Goal: Transaction & Acquisition: Book appointment/travel/reservation

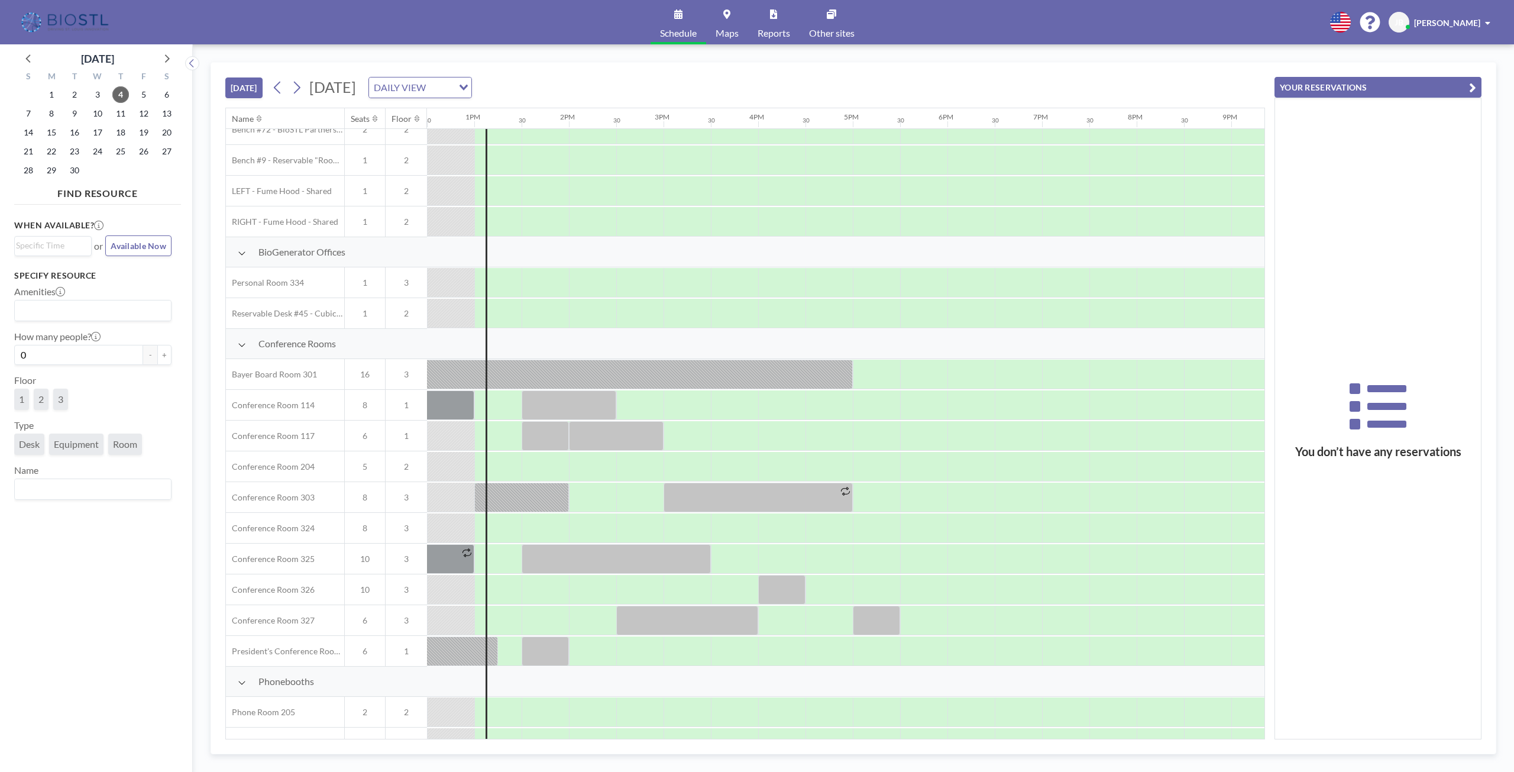
scroll to position [160, 1183]
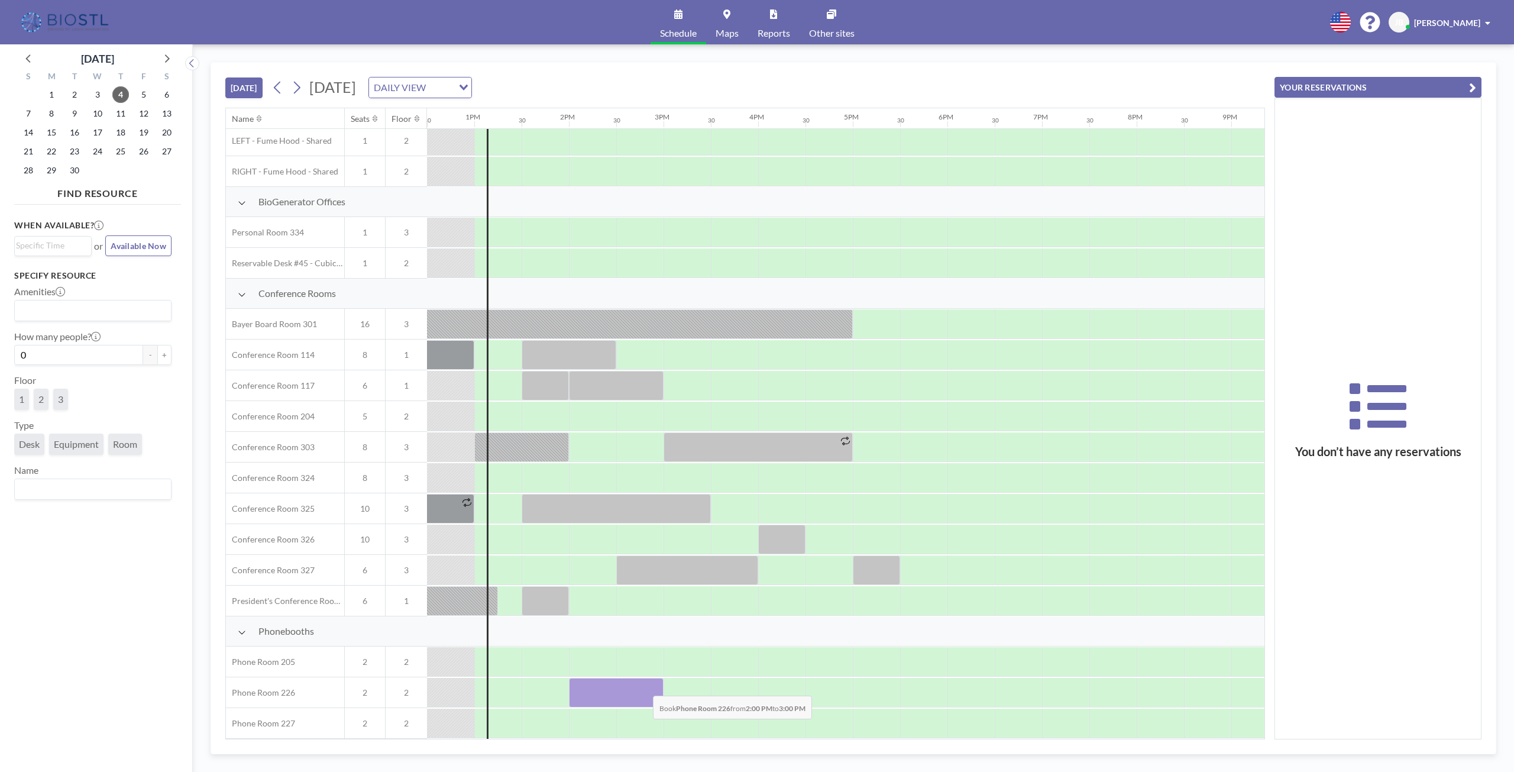
drag, startPoint x: 571, startPoint y: 684, endPoint x: 643, endPoint y: 685, distance: 72.1
click at [643, 685] on div at bounding box center [616, 693] width 95 height 30
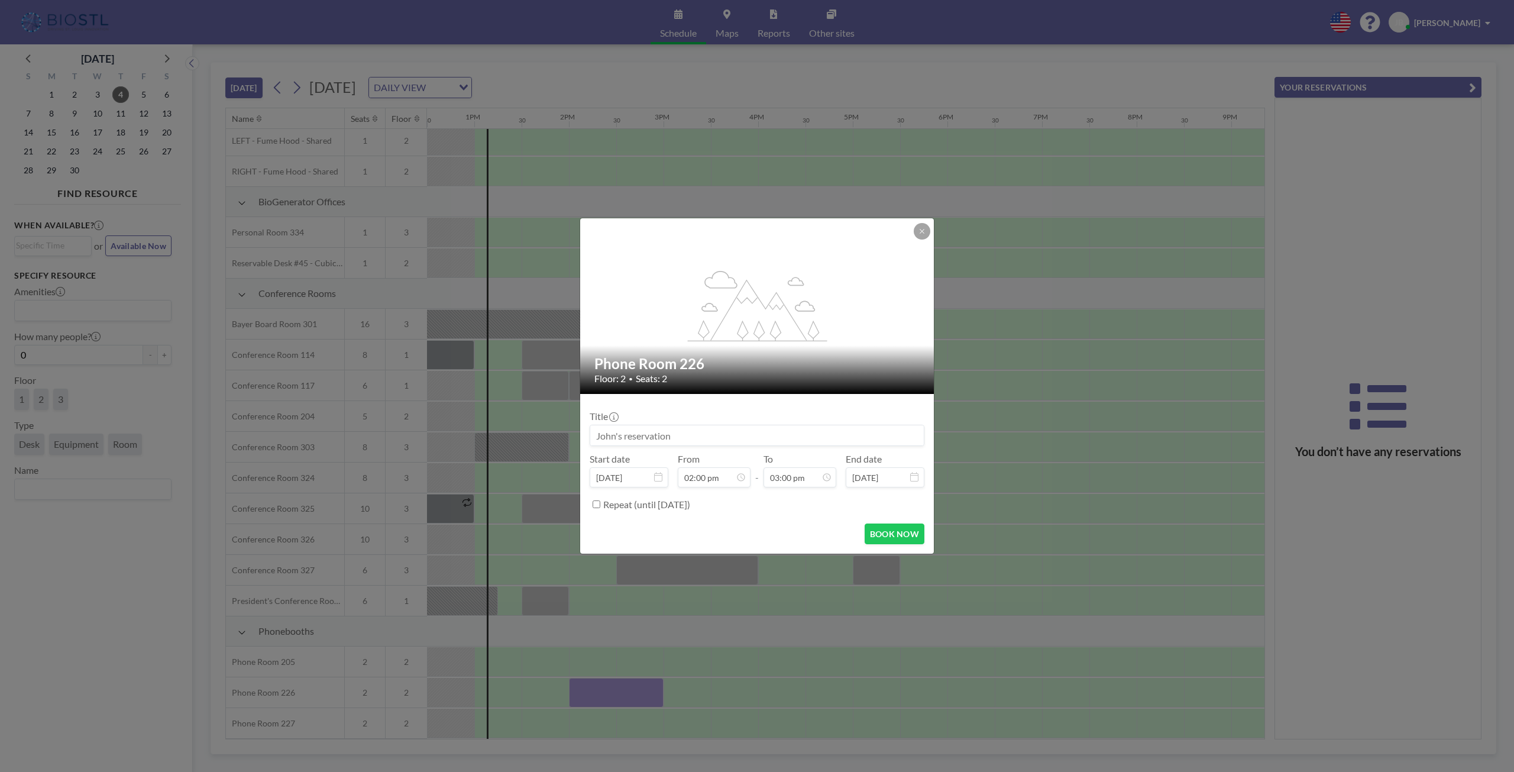
click at [660, 438] on input at bounding box center [756, 435] width 333 height 20
type input "C"
type input "[PERSON_NAME]"
click at [890, 534] on button "BOOK NOW" at bounding box center [894, 533] width 60 height 21
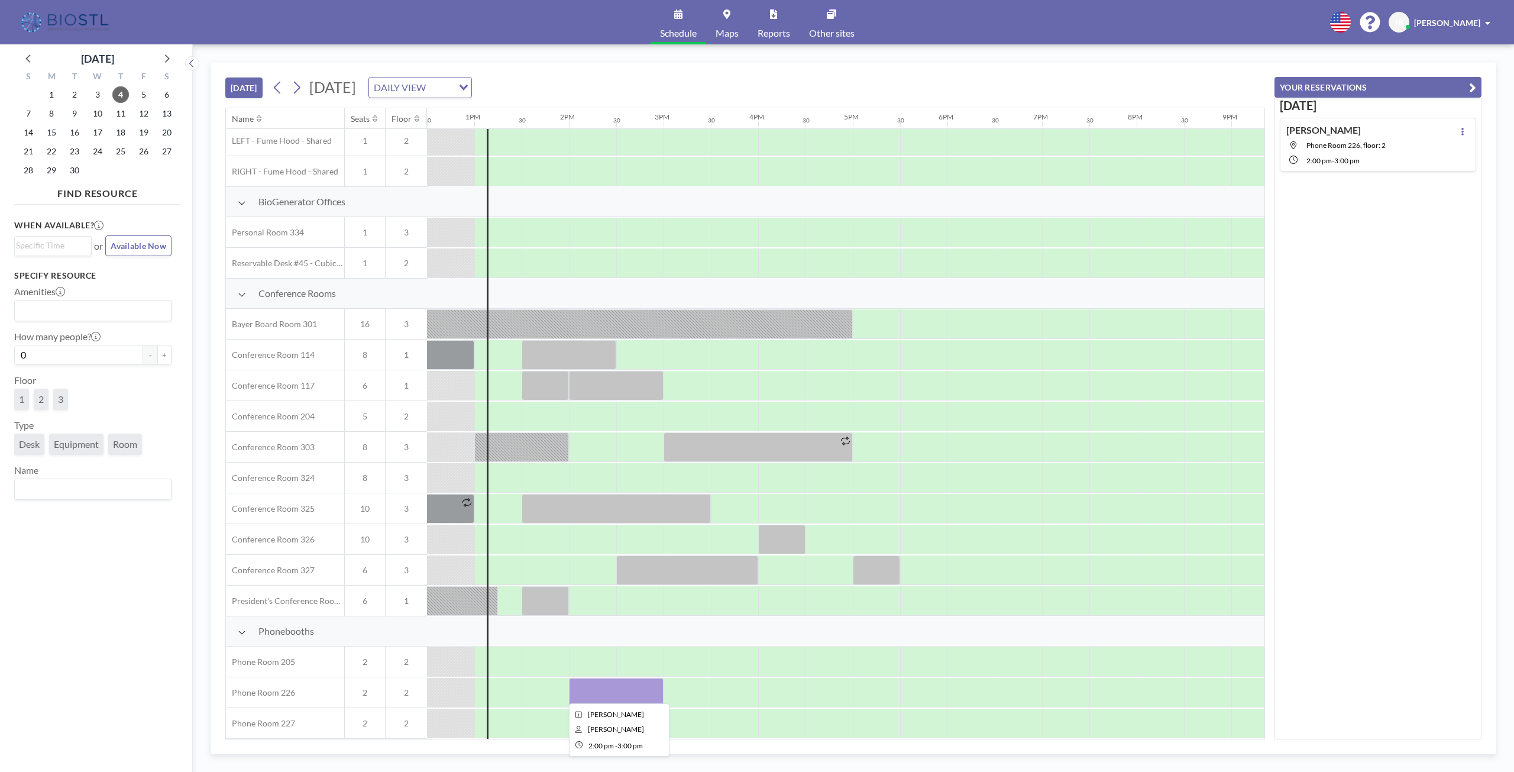
click at [620, 688] on div at bounding box center [616, 693] width 95 height 30
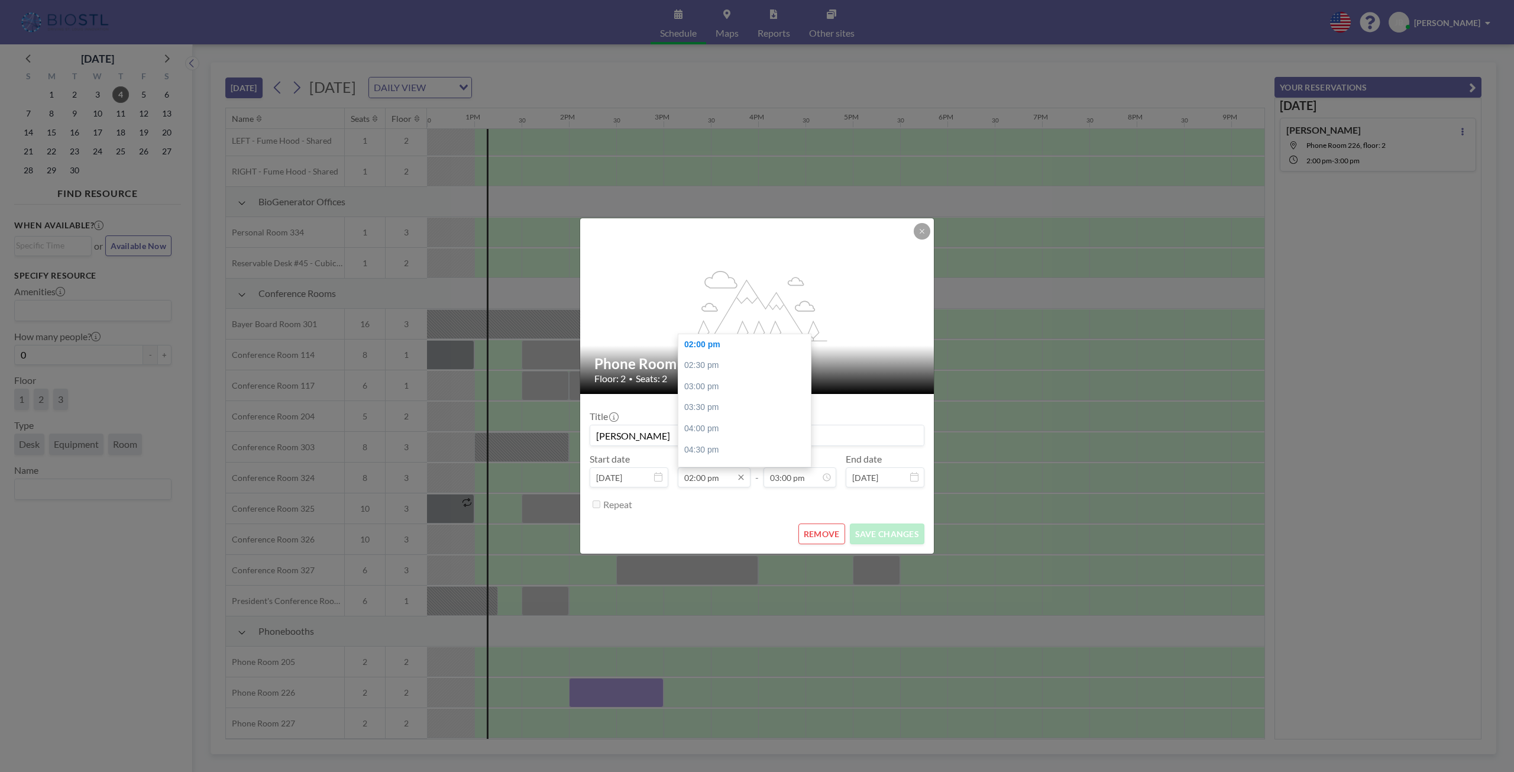
click at [698, 480] on input "02:00 pm" at bounding box center [714, 477] width 73 height 20
click at [695, 480] on input "02:00 pm" at bounding box center [714, 477] width 73 height 20
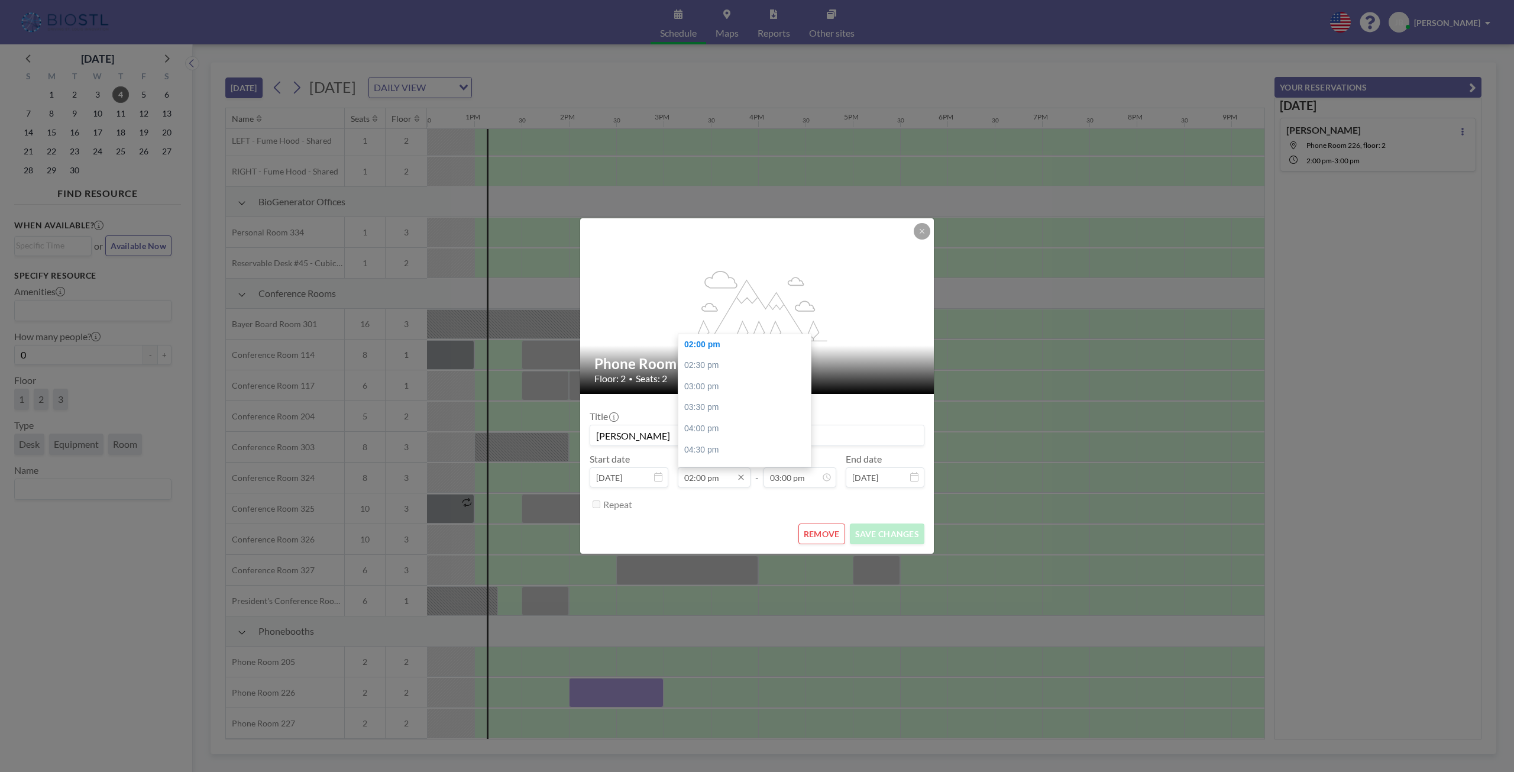
click at [695, 480] on input "02:00 pm" at bounding box center [714, 477] width 73 height 20
click at [689, 480] on input "02:00 pm" at bounding box center [714, 477] width 73 height 20
type input "01:45 pm"
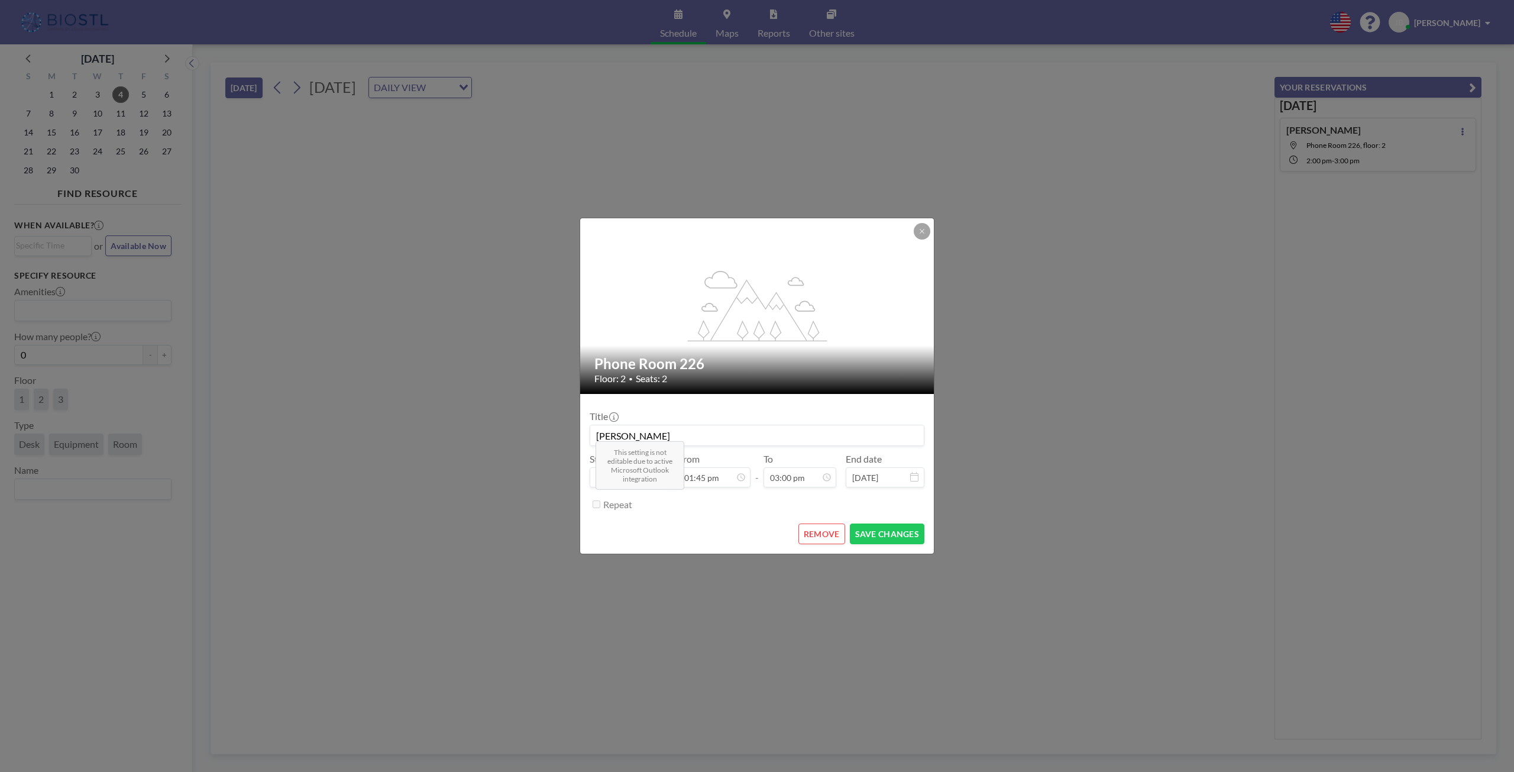
click at [725, 507] on div "Repeat" at bounding box center [763, 504] width 321 height 20
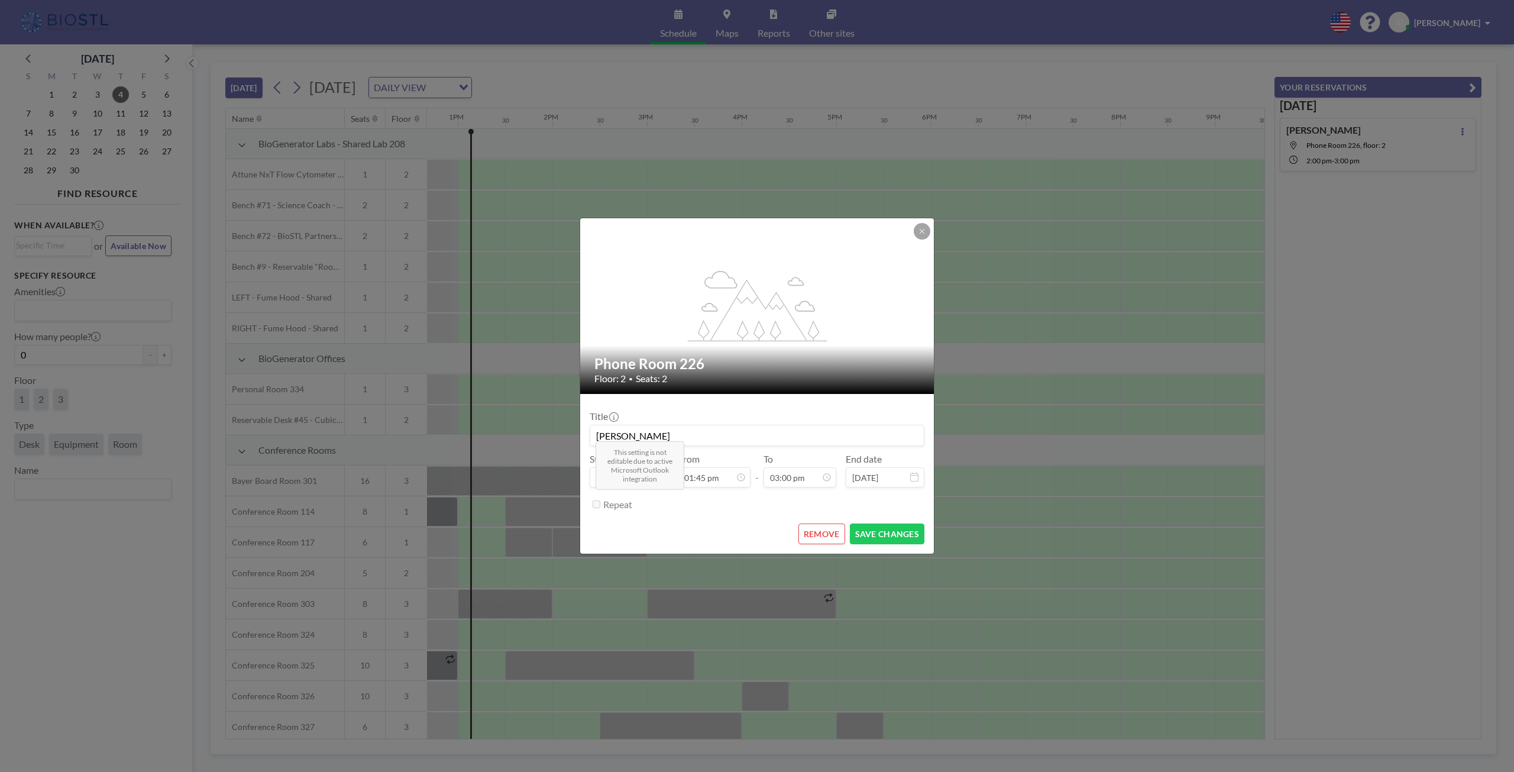
scroll to position [0, 1230]
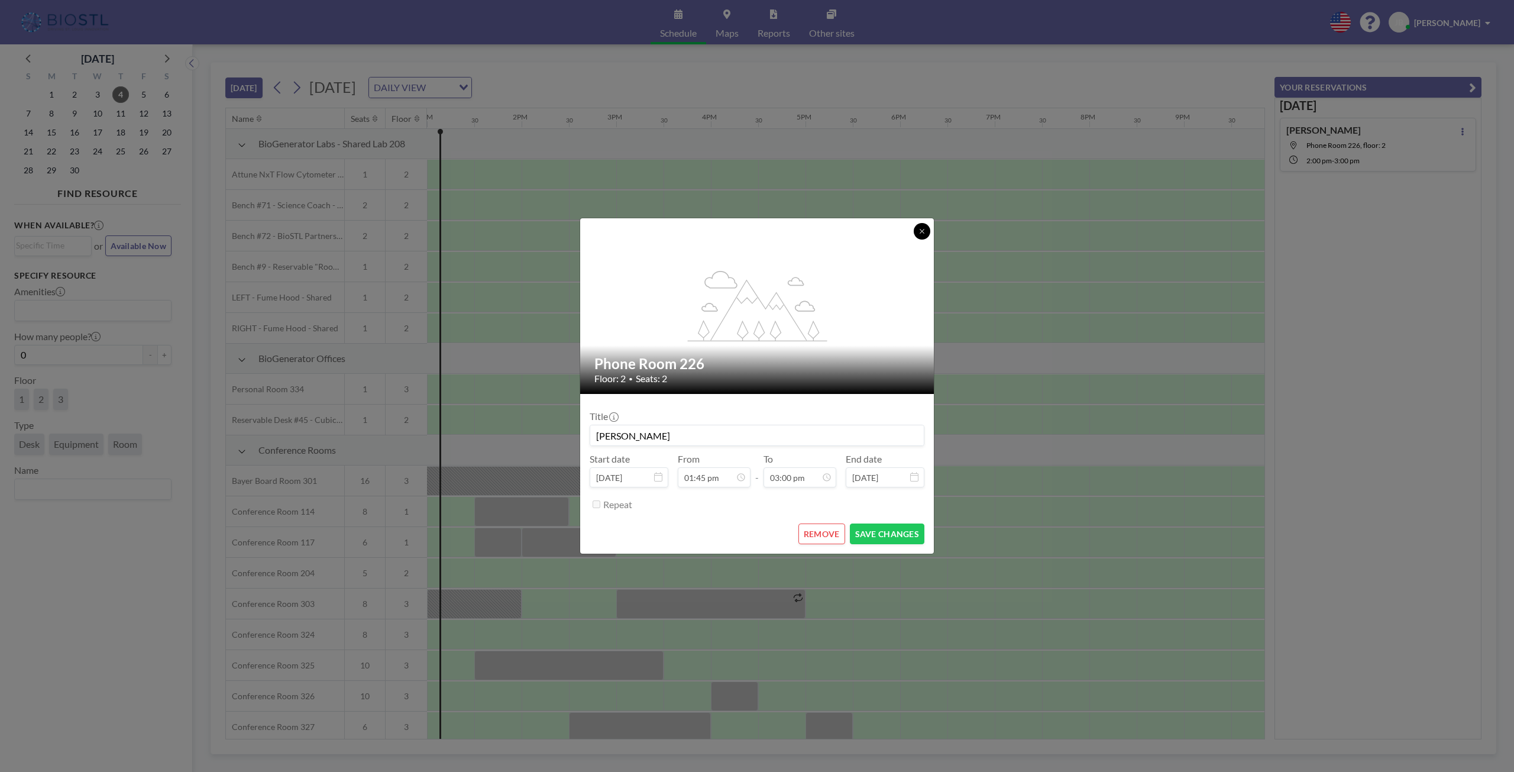
click at [920, 237] on button at bounding box center [922, 231] width 17 height 17
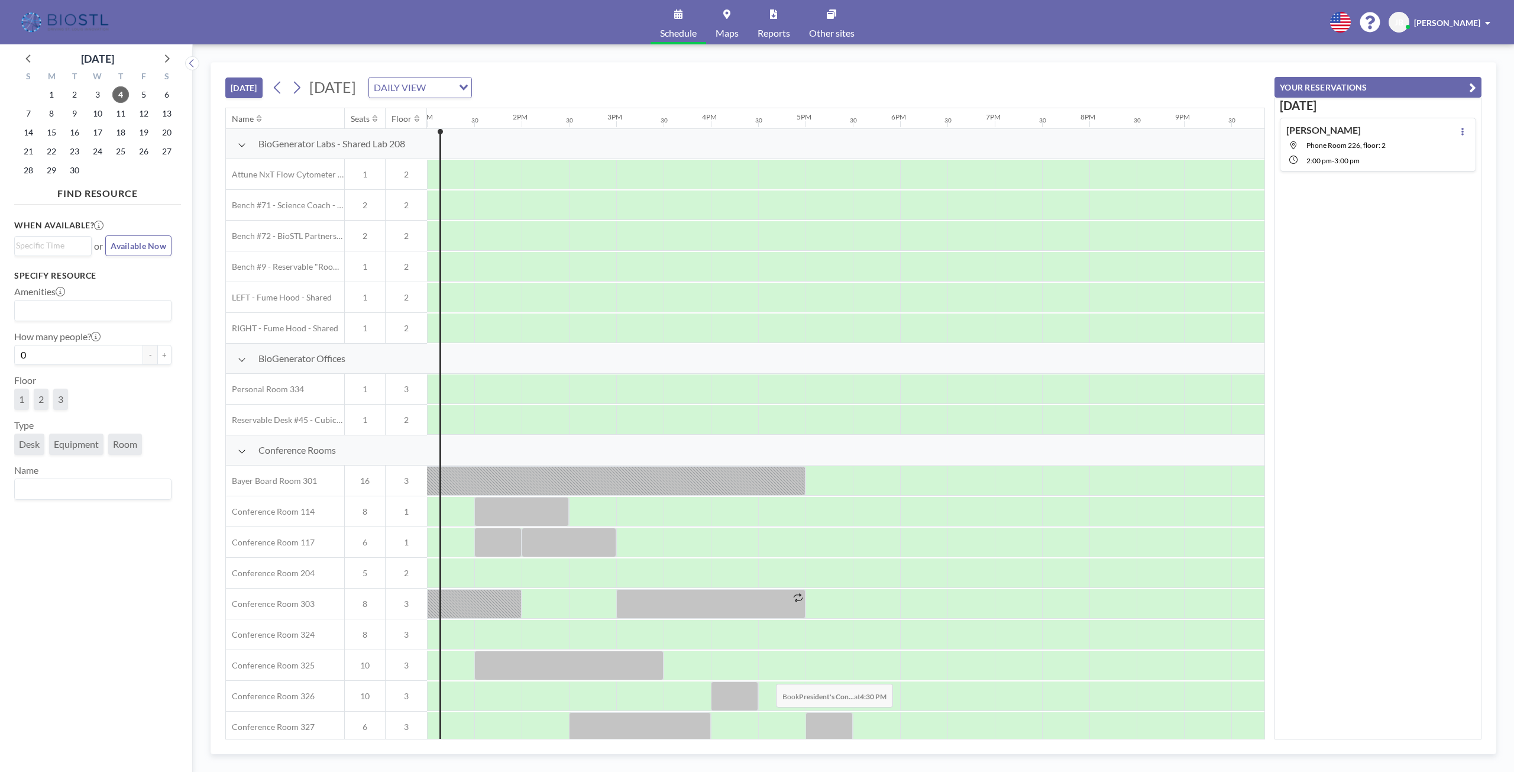
scroll to position [160, 1230]
